Goal: Information Seeking & Learning: Learn about a topic

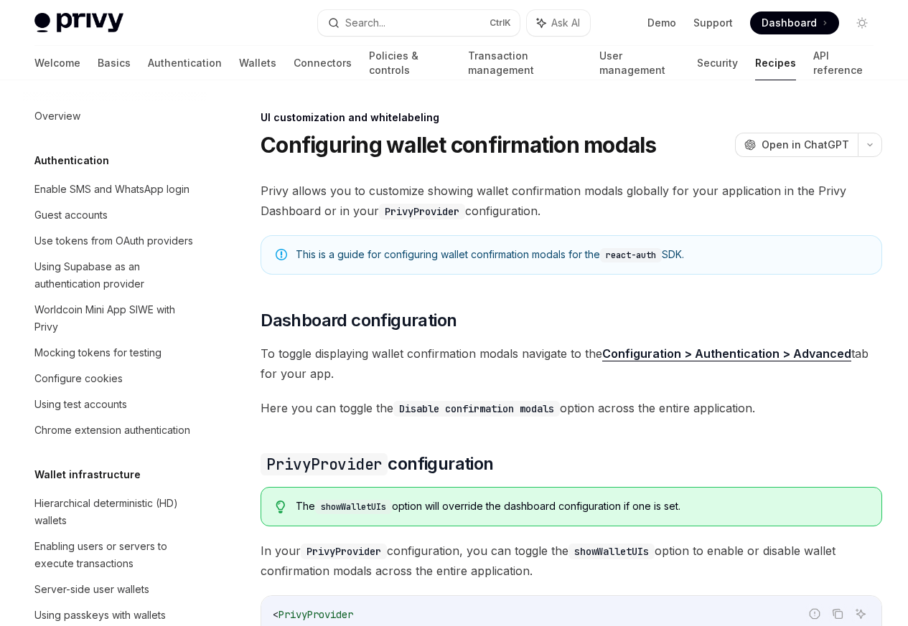
scroll to position [628, 0]
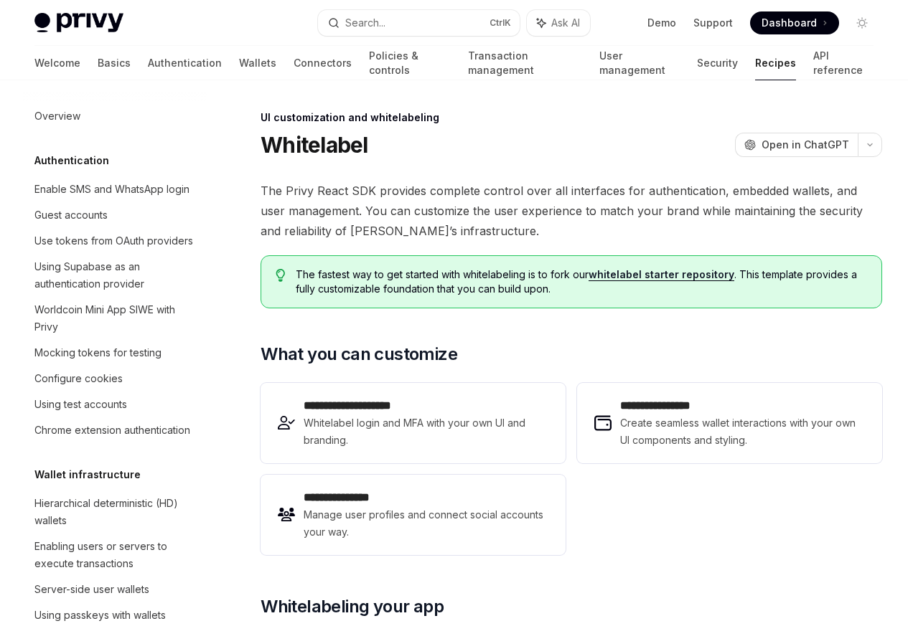
scroll to position [662, 0]
